Goal: Communication & Community: Ask a question

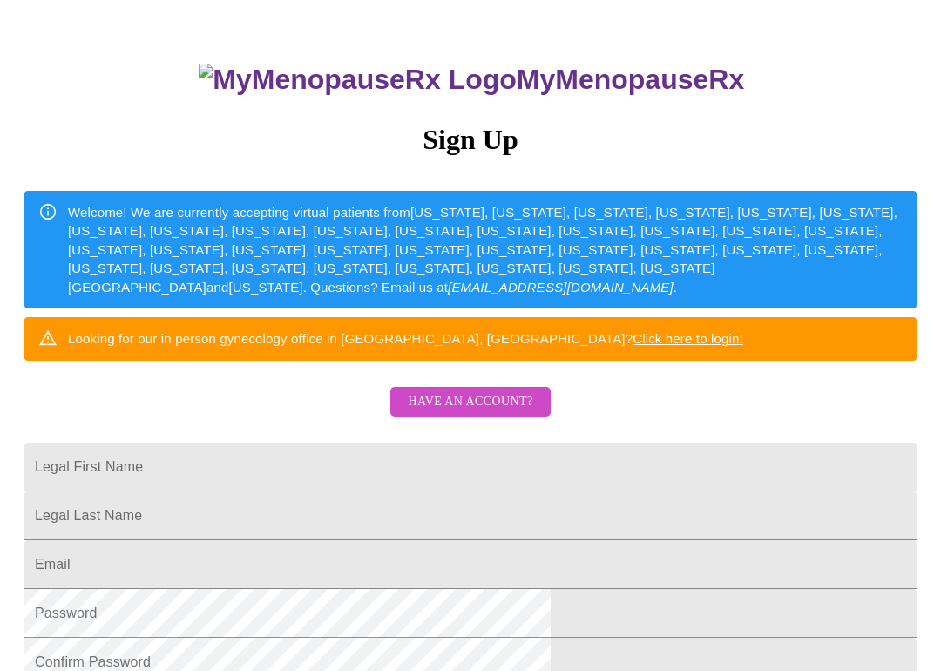
click at [505, 416] on button "Have an account?" at bounding box center [469, 402] width 159 height 31
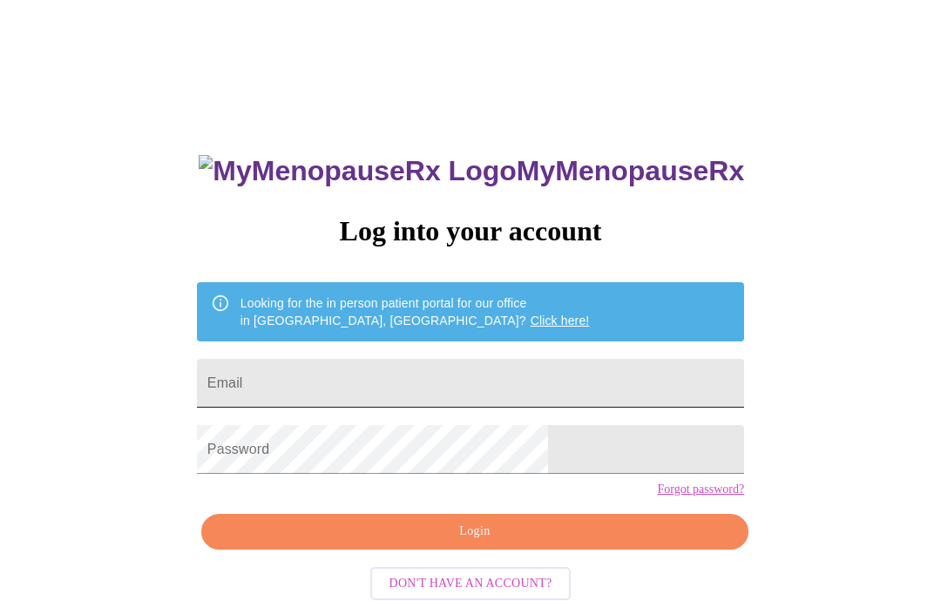
click at [552, 375] on input "Email" at bounding box center [470, 383] width 547 height 49
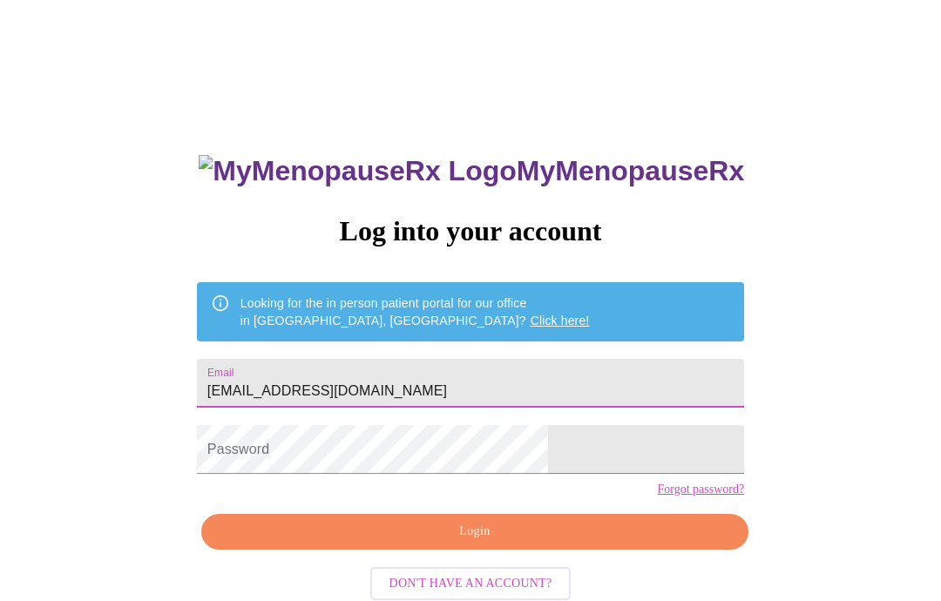
type input "[EMAIL_ADDRESS][DOMAIN_NAME]"
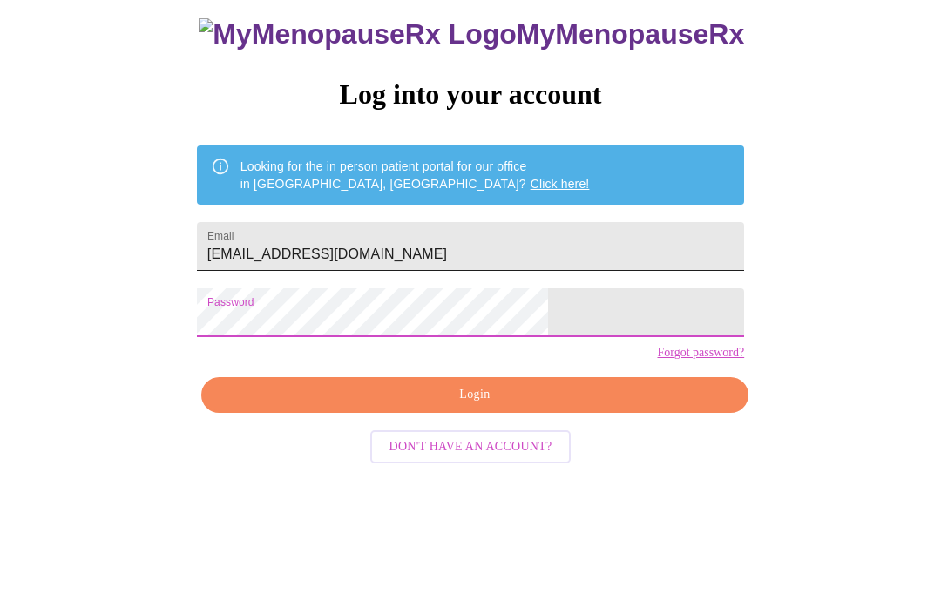
scroll to position [37, 0]
click at [580, 484] on span "Login" at bounding box center [474, 495] width 507 height 22
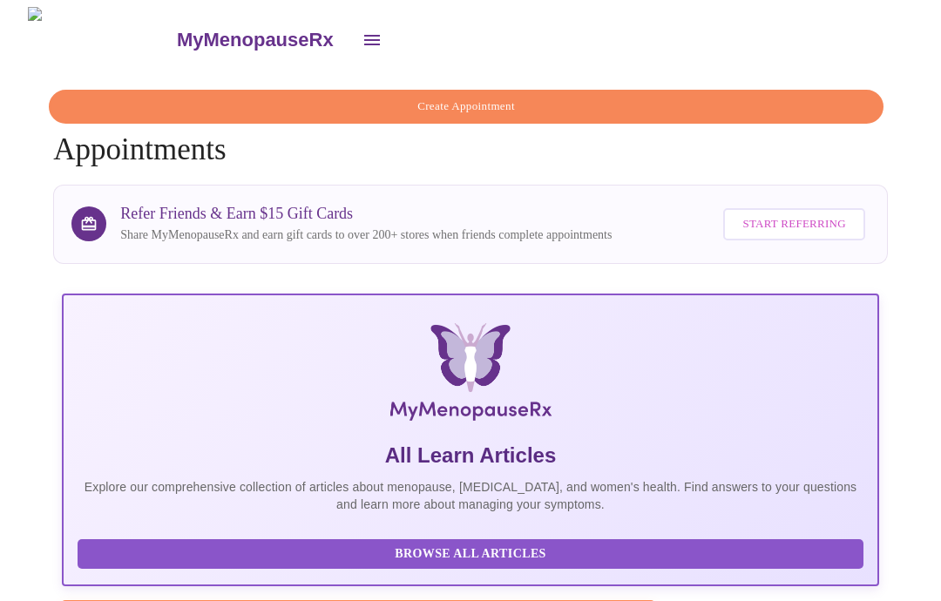
click at [362, 41] on icon "open drawer" at bounding box center [372, 40] width 21 height 21
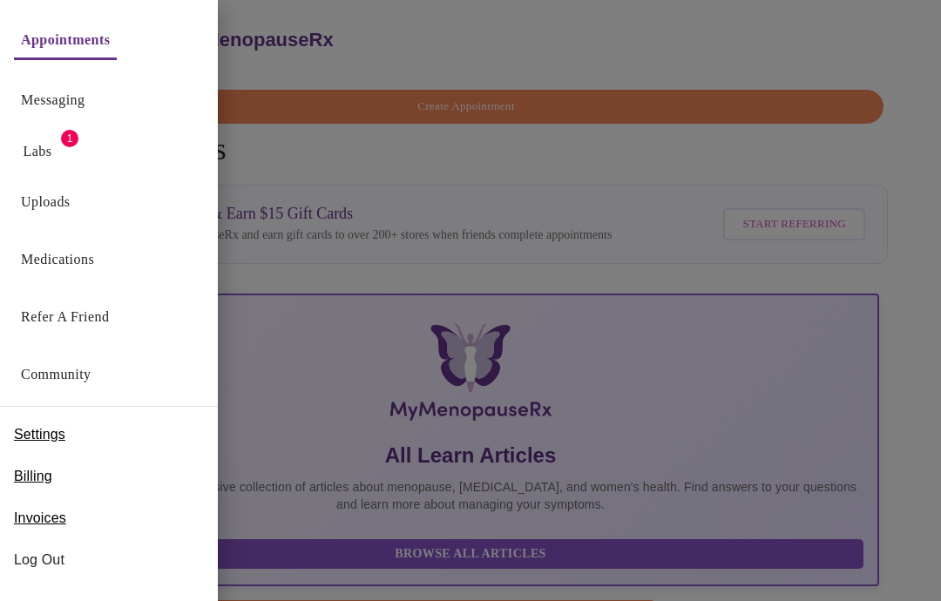
click at [78, 84] on button "Messaging" at bounding box center [53, 100] width 78 height 35
click at [85, 110] on link "Messaging" at bounding box center [53, 100] width 64 height 24
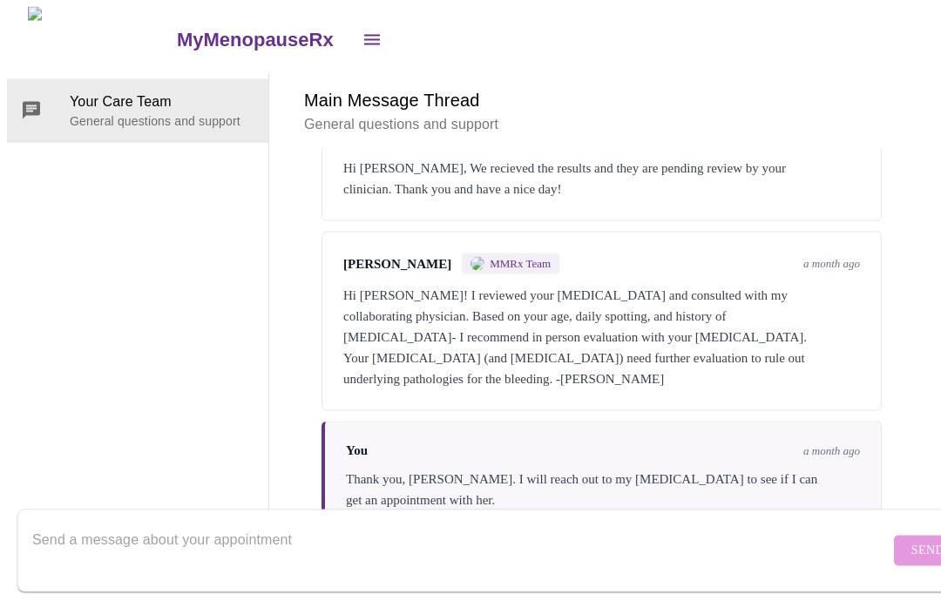
scroll to position [2694, 0]
click at [593, 510] on form "Send" at bounding box center [495, 551] width 957 height 83
click at [546, 523] on textarea "Send a message about your appointment" at bounding box center [461, 551] width 858 height 56
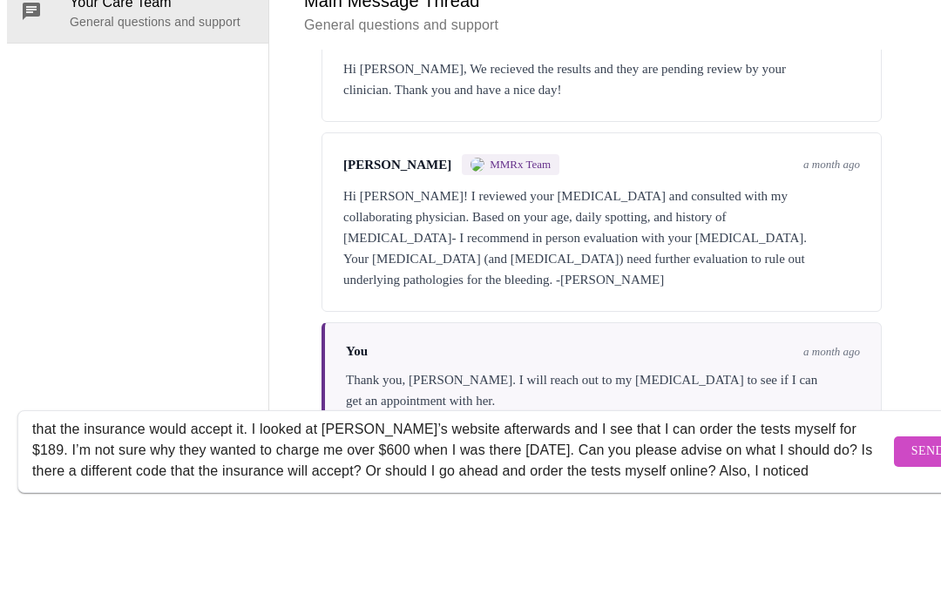
scroll to position [105, 0]
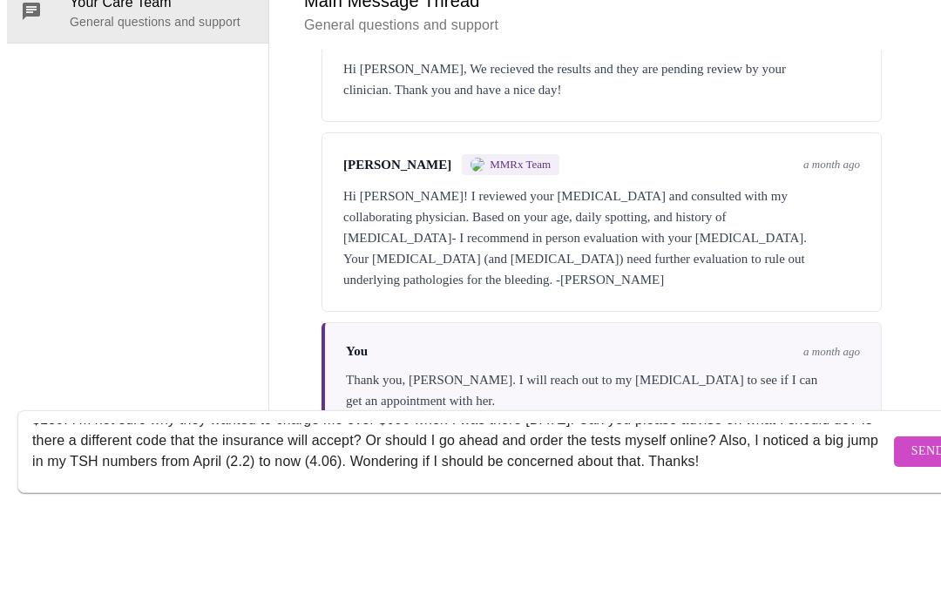
click at [758, 523] on textarea "Hi [PERSON_NAME]. I went to Quest for my bloodwork [DATE] and they said that my…" at bounding box center [461, 551] width 858 height 56
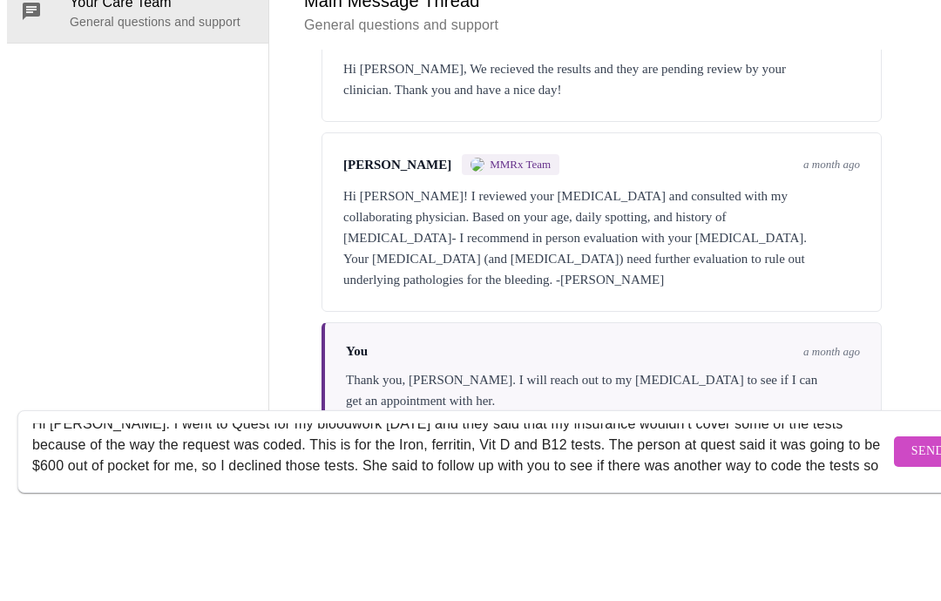
scroll to position [11, 0]
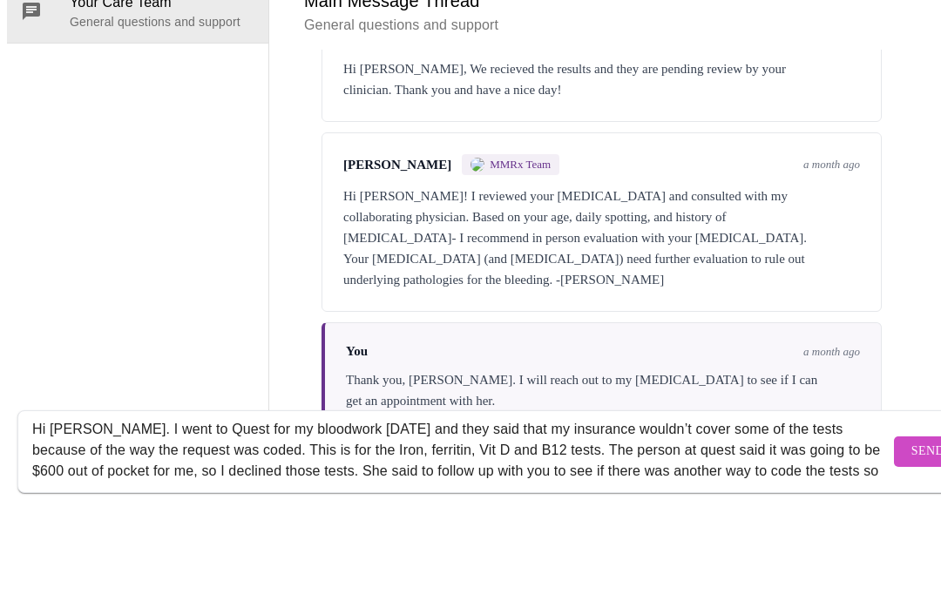
click at [180, 523] on textarea "Hi [PERSON_NAME]. I went to Quest for my bloodwork [DATE] and they said that my…" at bounding box center [461, 551] width 858 height 56
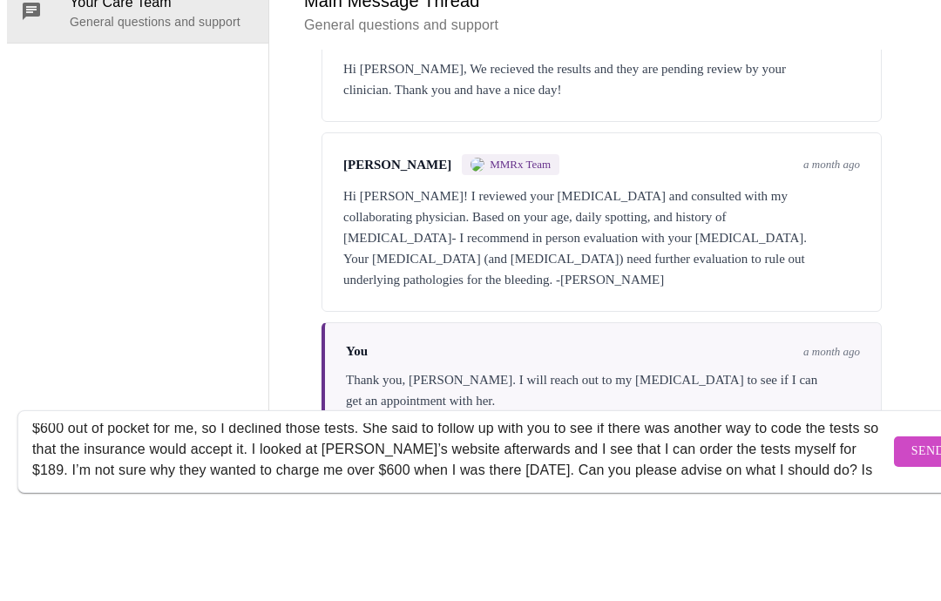
scroll to position [51, 0]
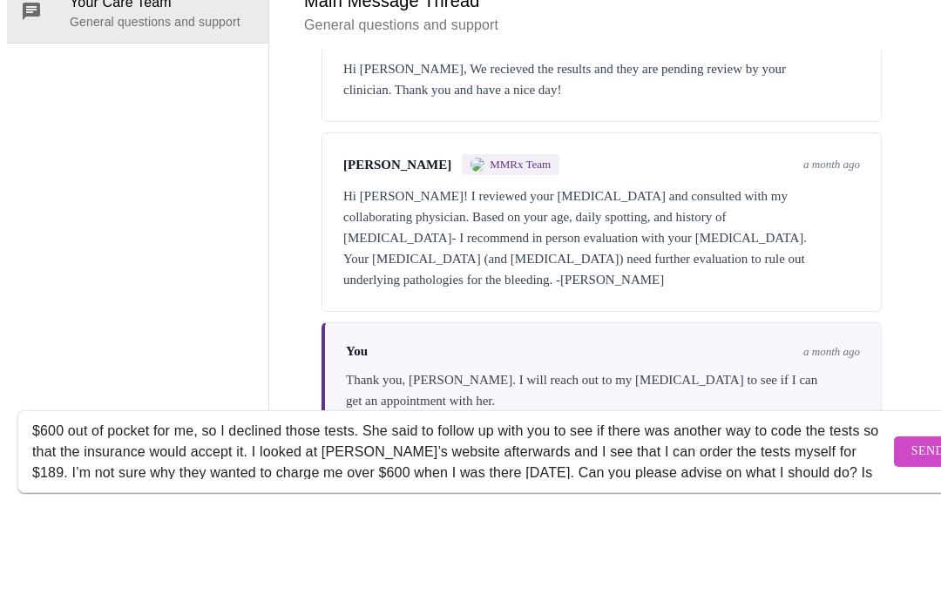
click at [822, 518] on div "Hi [PERSON_NAME]. I went to Quest for my bloodwork [DATE] and they said that my…" at bounding box center [461, 551] width 858 height 67
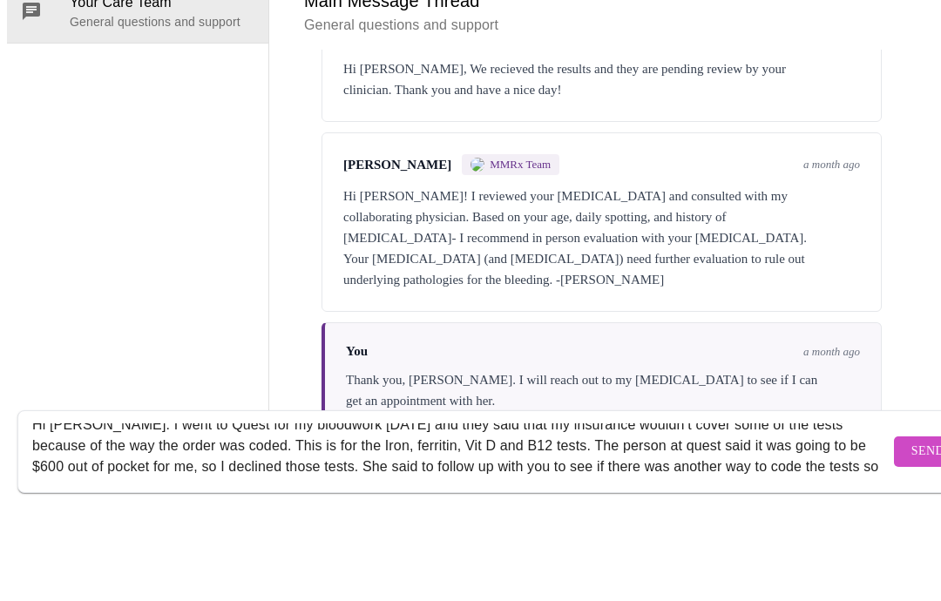
scroll to position [14, 0]
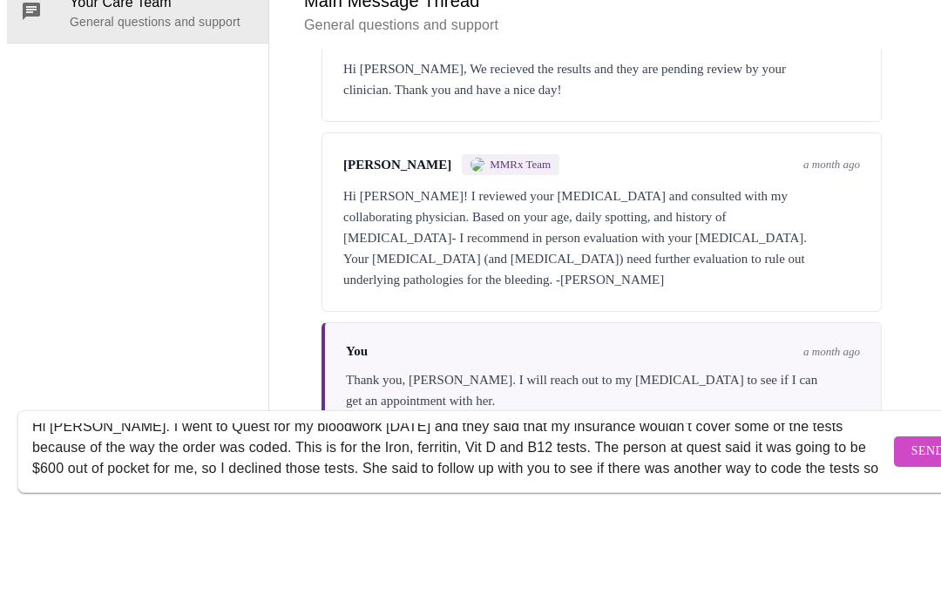
click at [802, 523] on textarea "Hi [PERSON_NAME]. I went to Quest for my bloodwork [DATE] and they said that my…" at bounding box center [461, 551] width 858 height 56
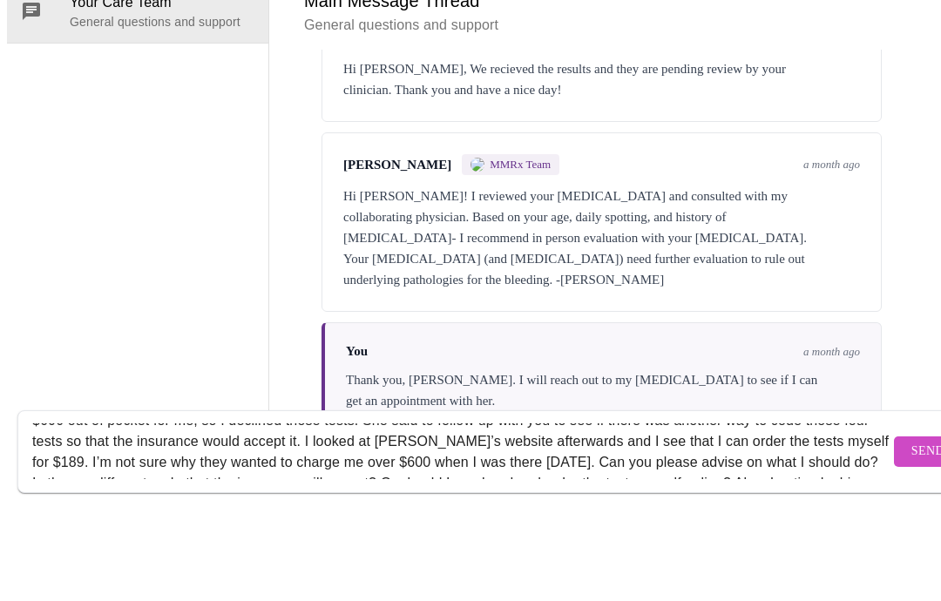
scroll to position [58, 0]
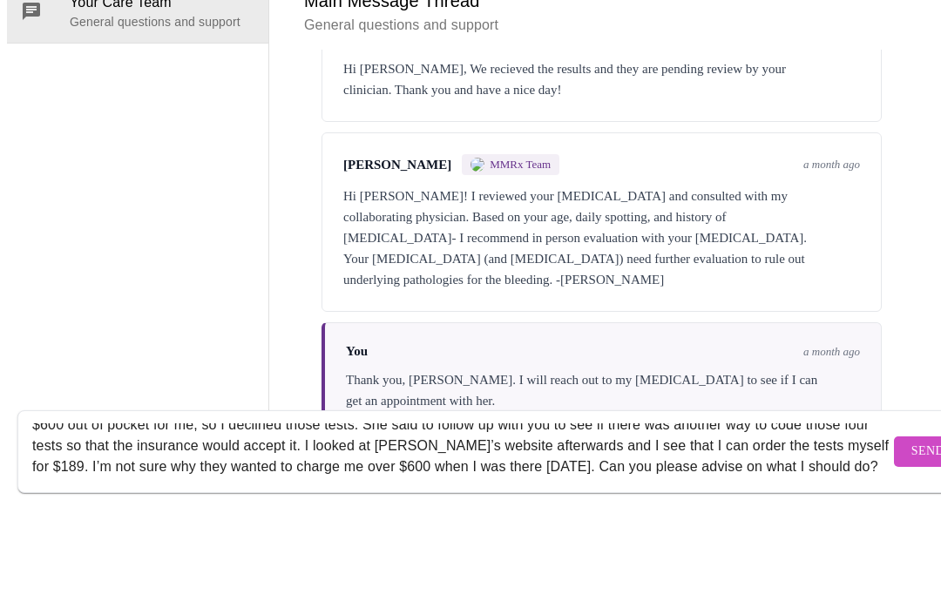
click at [70, 523] on textarea "Hi [PERSON_NAME]. I went to Quest for my bloodwork [DATE] and they said that my…" at bounding box center [461, 551] width 858 height 56
click at [69, 523] on textarea "Hi [PERSON_NAME]. I went to Quest for my bloodwork [DATE] and they said that my…" at bounding box center [461, 551] width 858 height 56
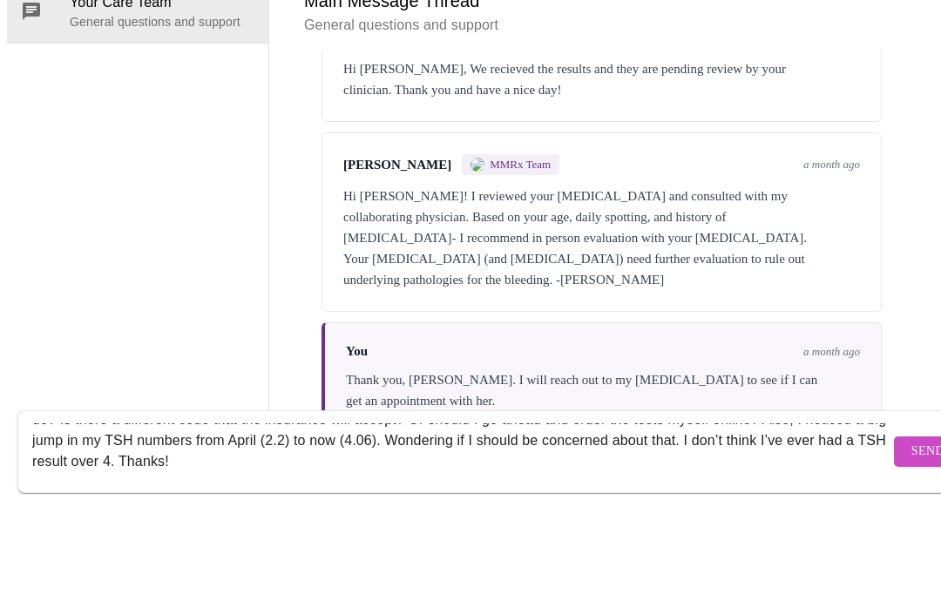
scroll to position [125, 0]
type textarea "Hi [PERSON_NAME]. I went to Quest for my bloodwork [DATE] and they said that my…"
click at [912, 540] on span "Send" at bounding box center [928, 551] width 33 height 22
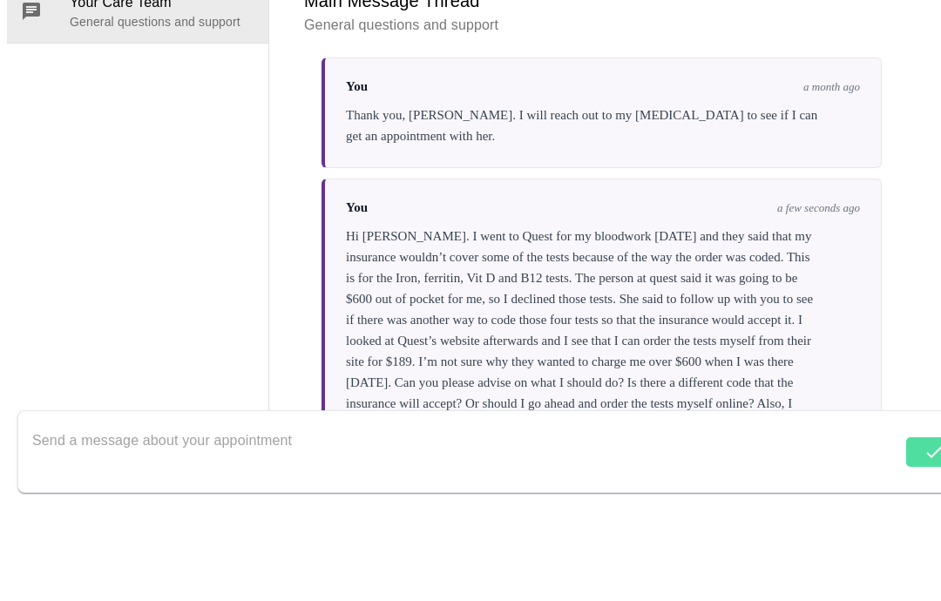
scroll to position [3028, 0]
